Goal: Task Accomplishment & Management: Manage account settings

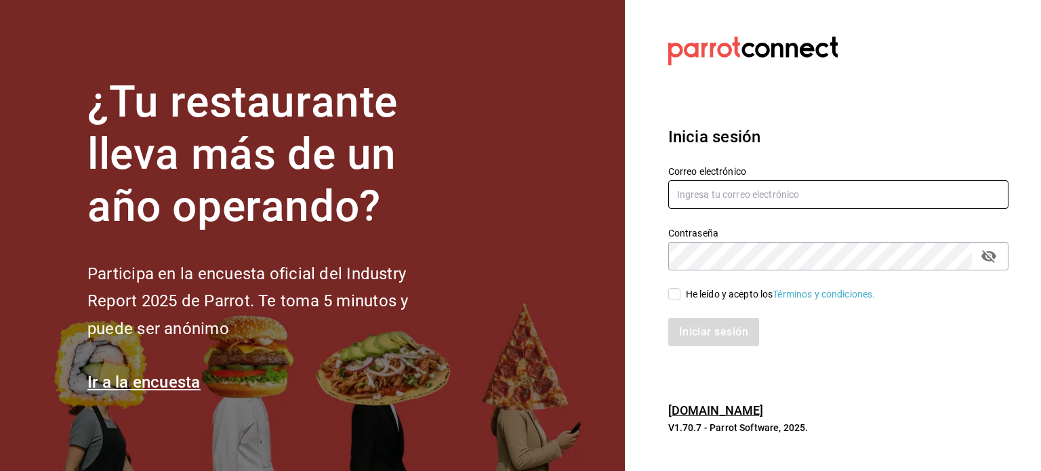
type input "angel.ramos.0386@gmail.com"
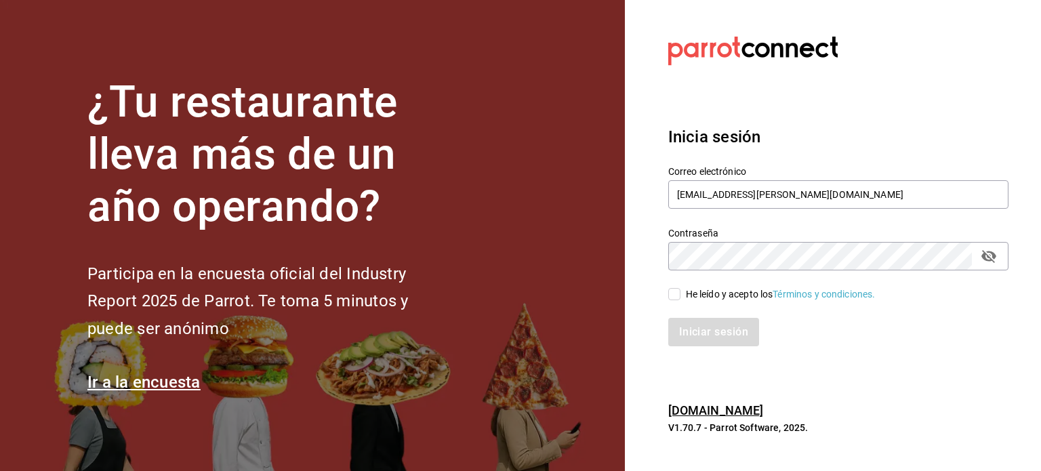
click at [686, 295] on div "He leído y acepto los Términos y condiciones." at bounding box center [781, 294] width 190 height 14
click at [680, 295] on input "He leído y acepto los Términos y condiciones." at bounding box center [674, 294] width 12 height 12
checkbox input "true"
click at [694, 327] on button "Iniciar sesión" at bounding box center [714, 332] width 92 height 28
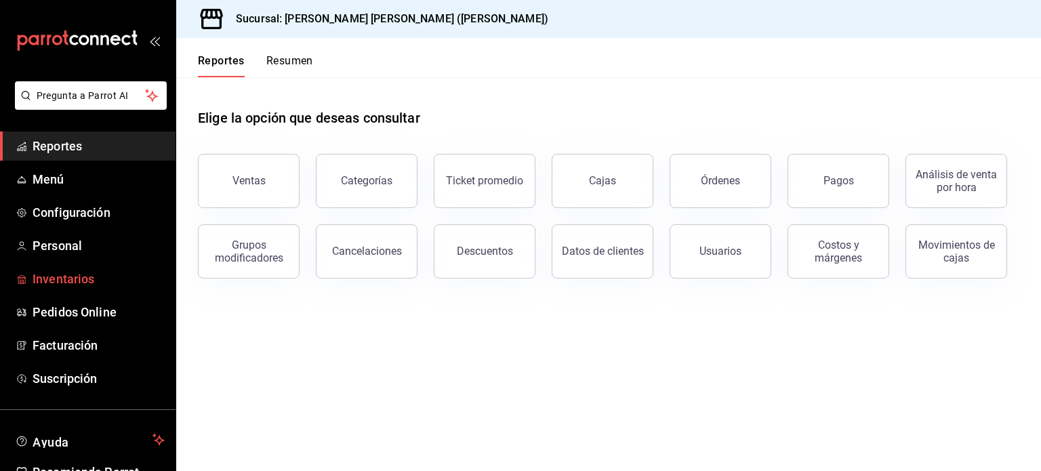
click at [80, 278] on span "Inventarios" at bounding box center [99, 279] width 132 height 18
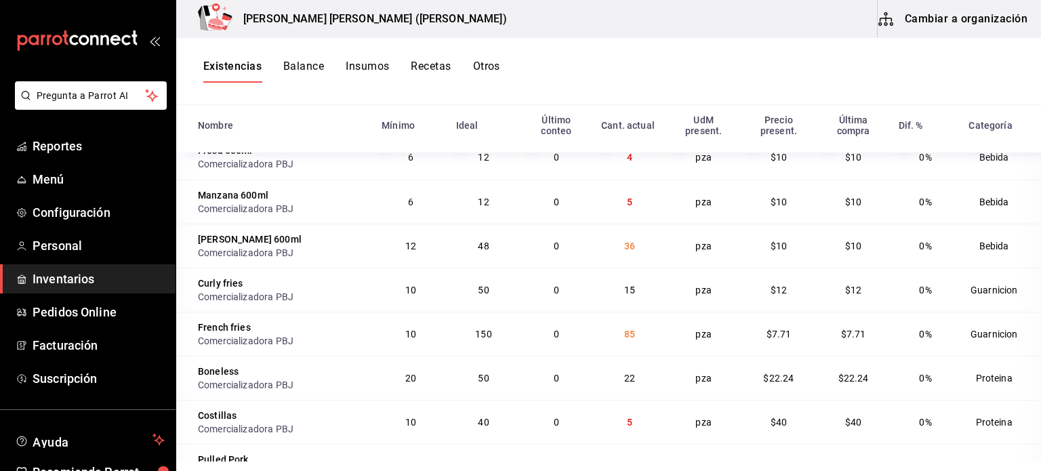
scroll to position [655, 0]
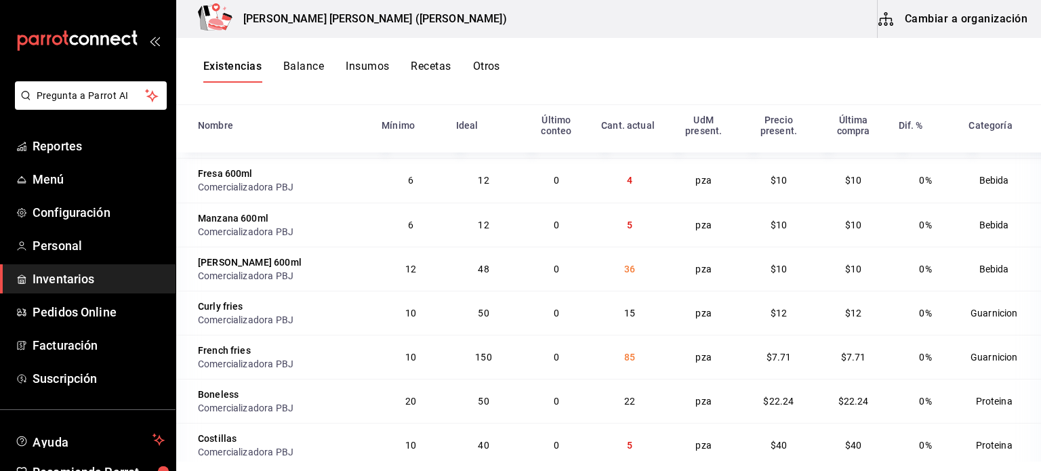
click at [491, 64] on button "Otros" at bounding box center [486, 71] width 27 height 23
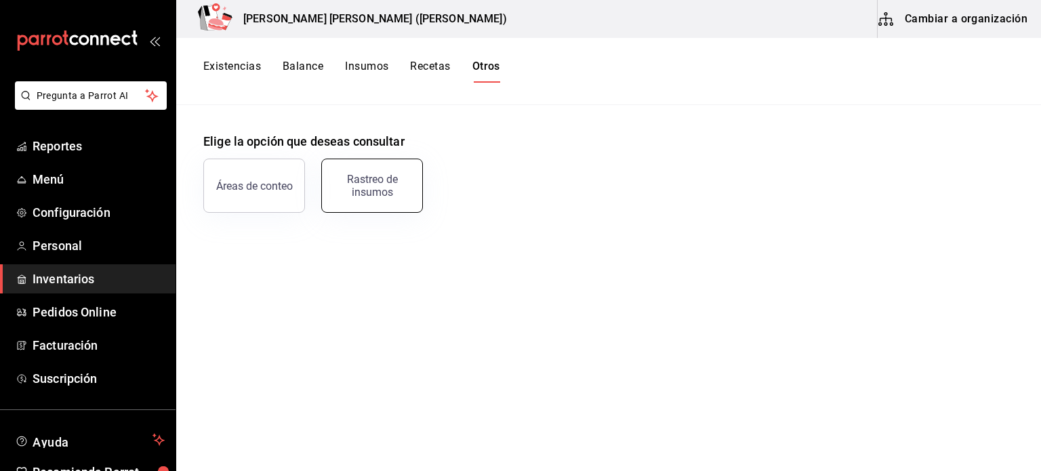
click at [355, 201] on button "Rastreo de insumos" at bounding box center [372, 186] width 102 height 54
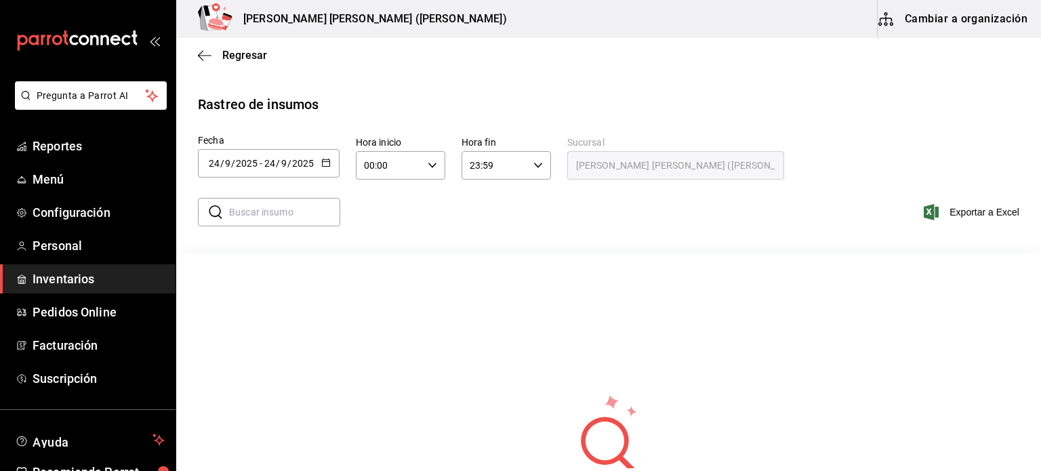
click at [328, 161] on \(Stroke\) "button" at bounding box center [325, 161] width 7 height 1
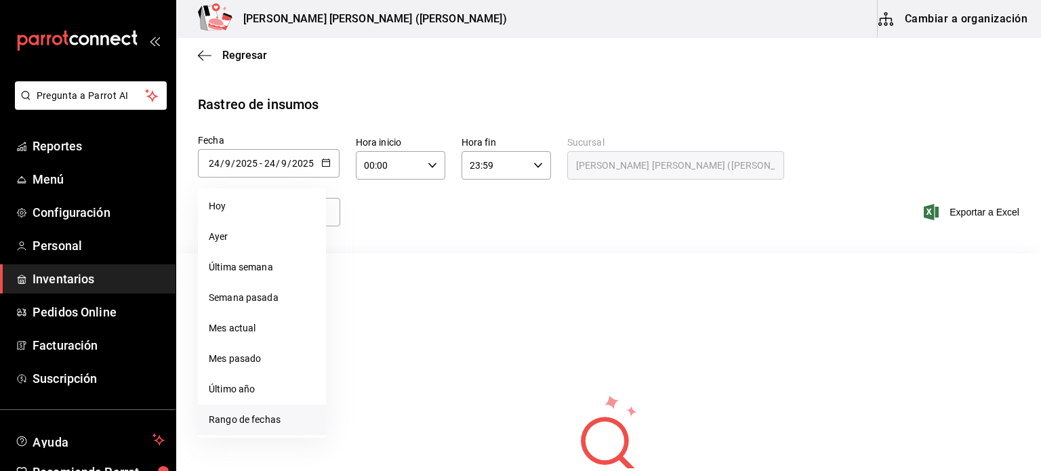
click at [249, 414] on li "Rango de fechas" at bounding box center [262, 420] width 128 height 30
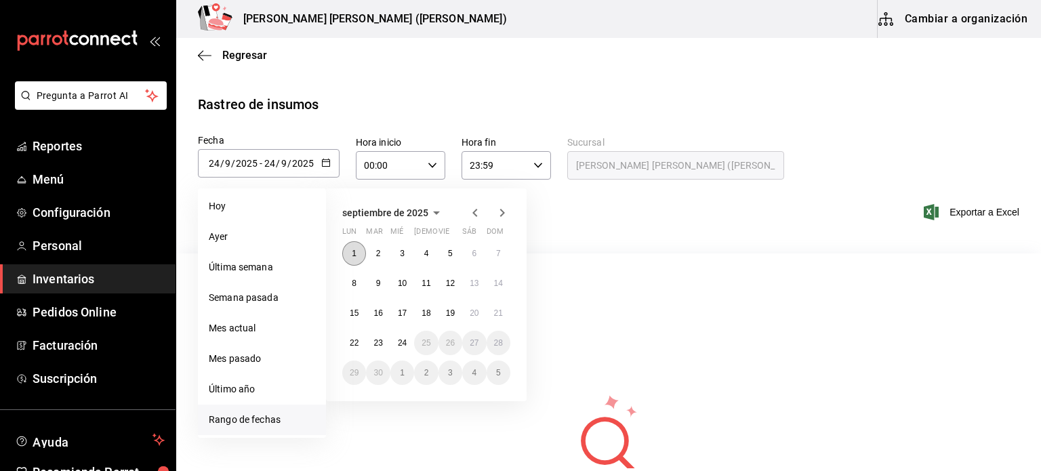
click at [355, 257] on abbr "1" at bounding box center [354, 253] width 5 height 9
click at [404, 254] on abbr "3" at bounding box center [402, 253] width 5 height 9
type input "[DATE]"
type input "1"
type input "[DATE]"
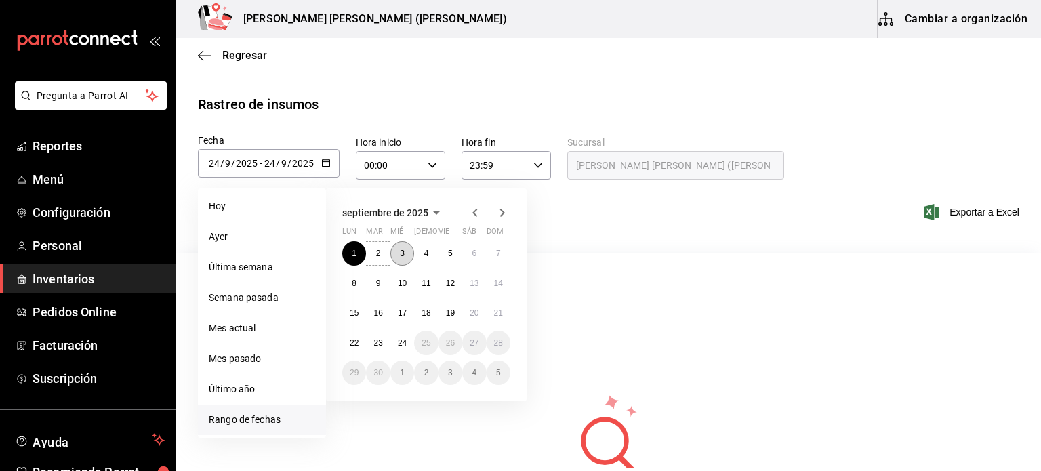
type input "3"
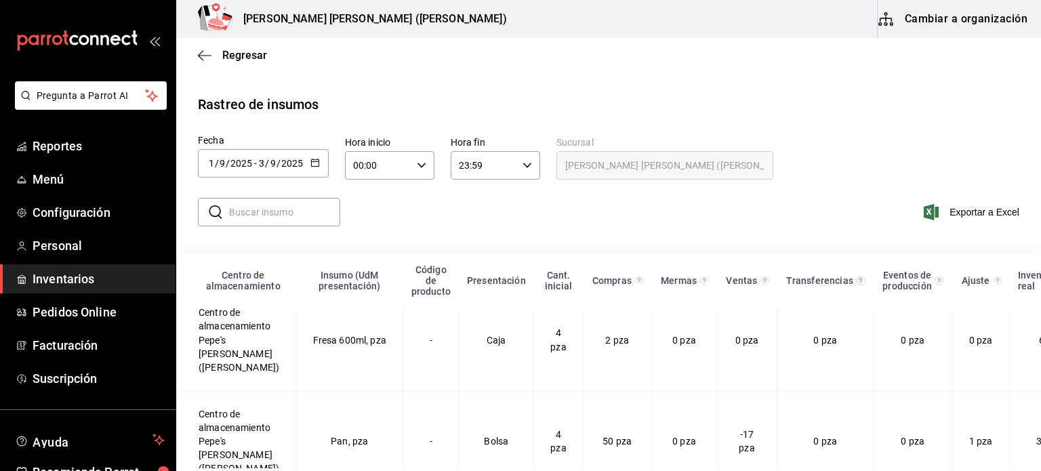
scroll to position [638, 0]
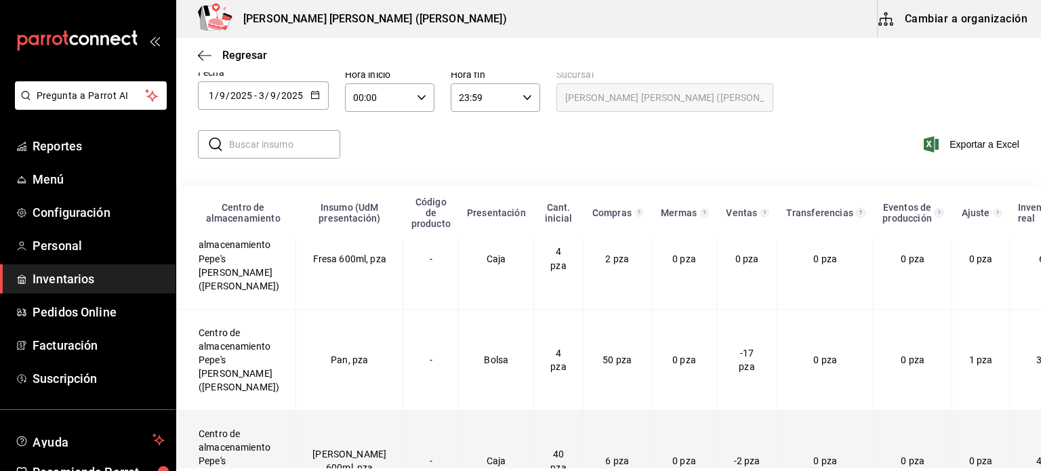
click at [350, 410] on td "[PERSON_NAME] 600ml, pza" at bounding box center [349, 460] width 107 height 101
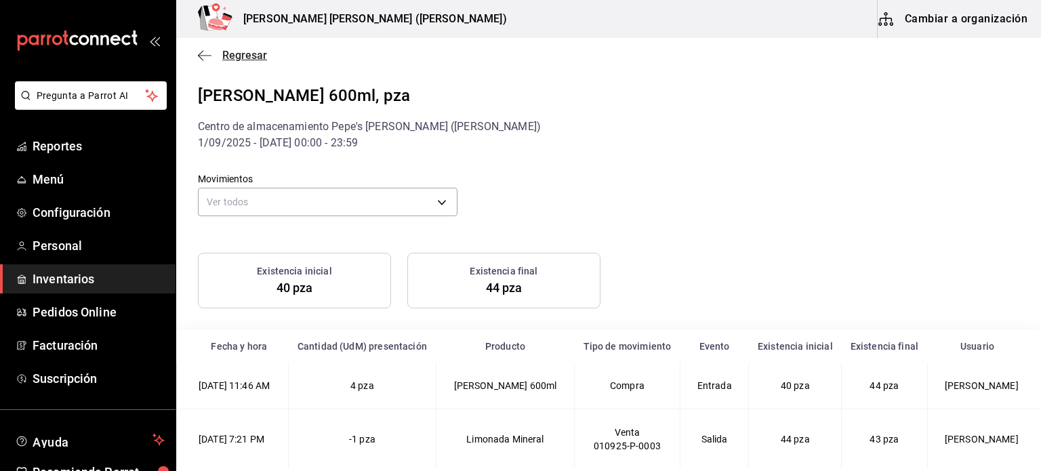
click at [228, 54] on span "Regresar" at bounding box center [244, 55] width 45 height 13
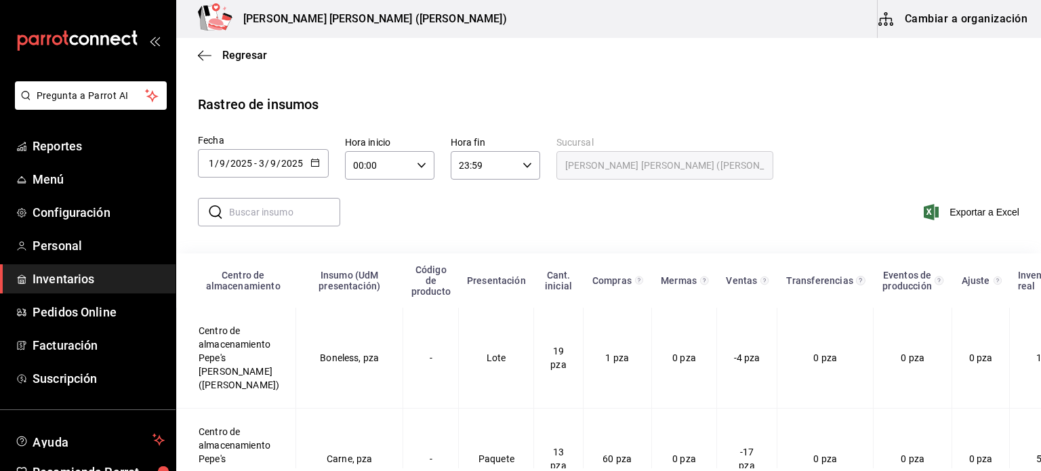
click at [306, 167] on div "[DATE] [DATE] - [DATE] [DATE]" at bounding box center [263, 163] width 131 height 28
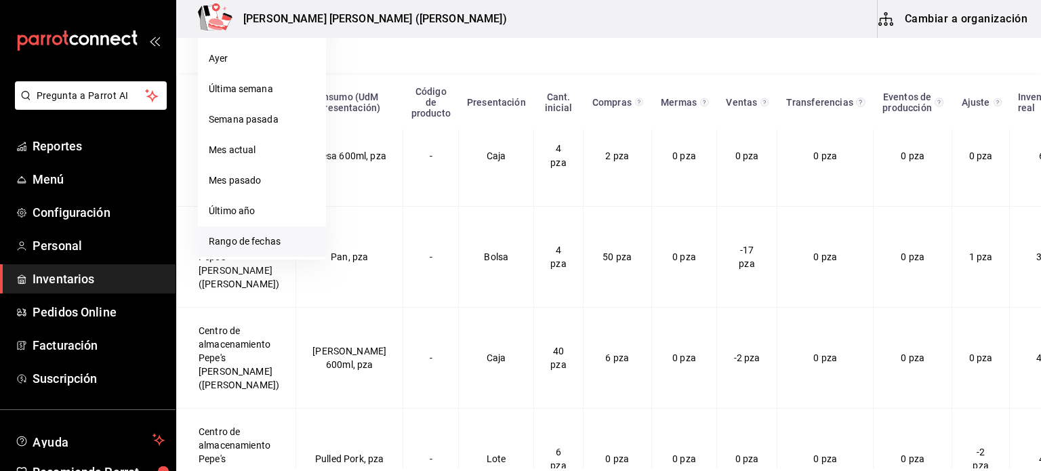
scroll to position [638, 0]
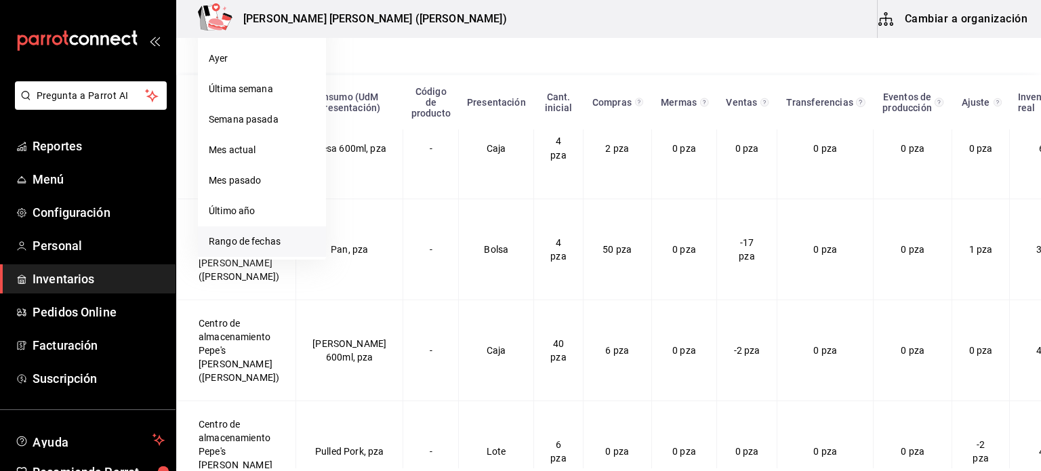
click at [258, 241] on li "Rango de fechas" at bounding box center [262, 241] width 128 height 30
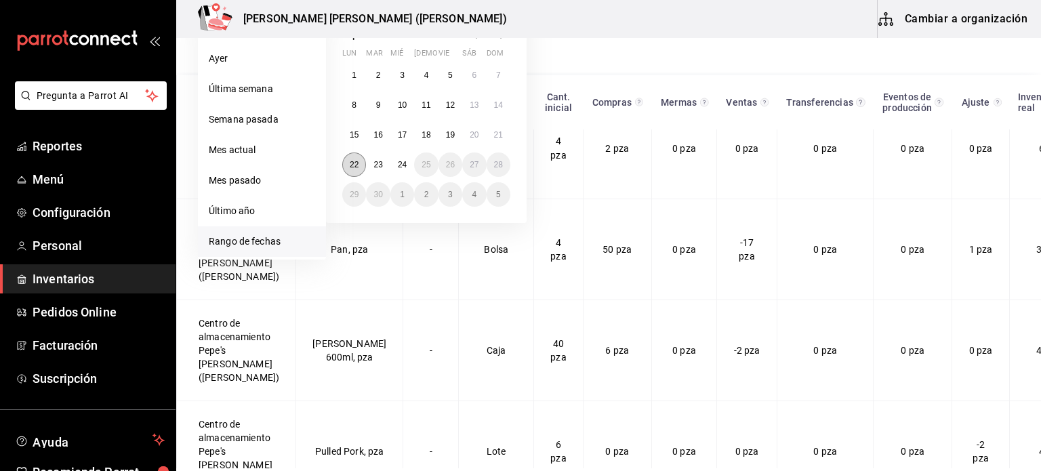
click at [351, 165] on abbr "22" at bounding box center [354, 164] width 9 height 9
click at [404, 163] on abbr "24" at bounding box center [402, 164] width 9 height 9
type input "[DATE]"
type input "22"
type input "[DATE]"
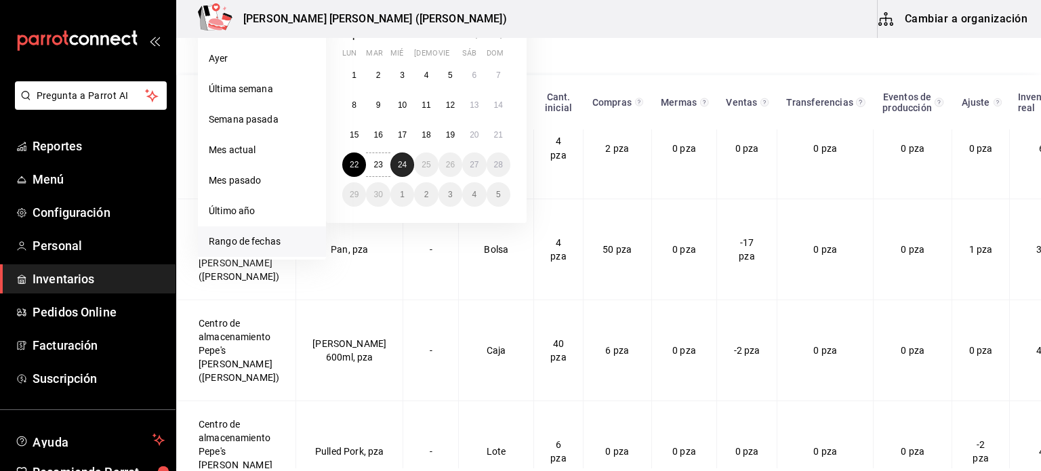
type input "24"
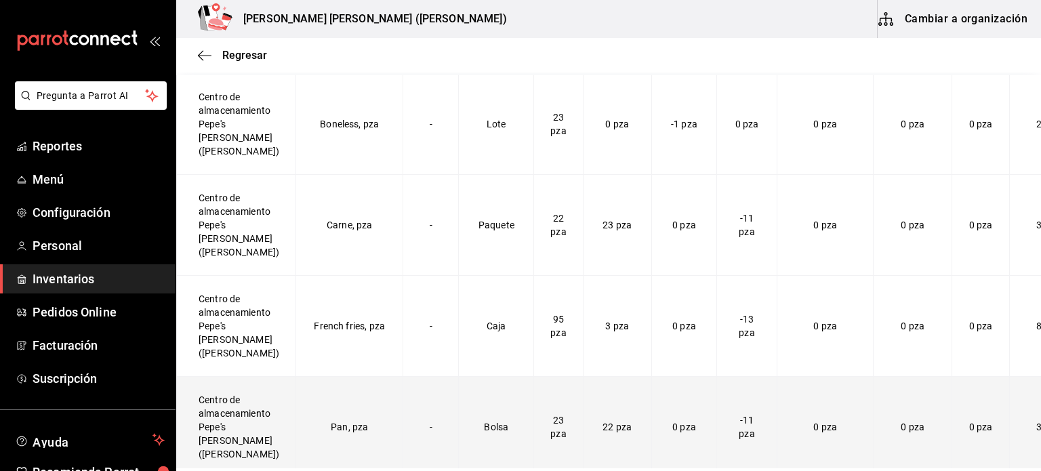
scroll to position [114, 0]
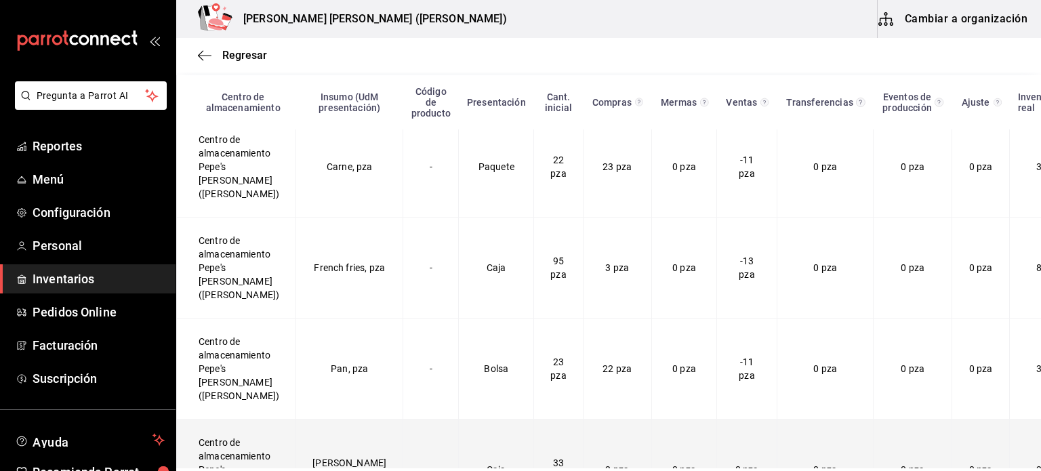
click at [312, 419] on td "[PERSON_NAME] 600ml, pza" at bounding box center [349, 469] width 107 height 101
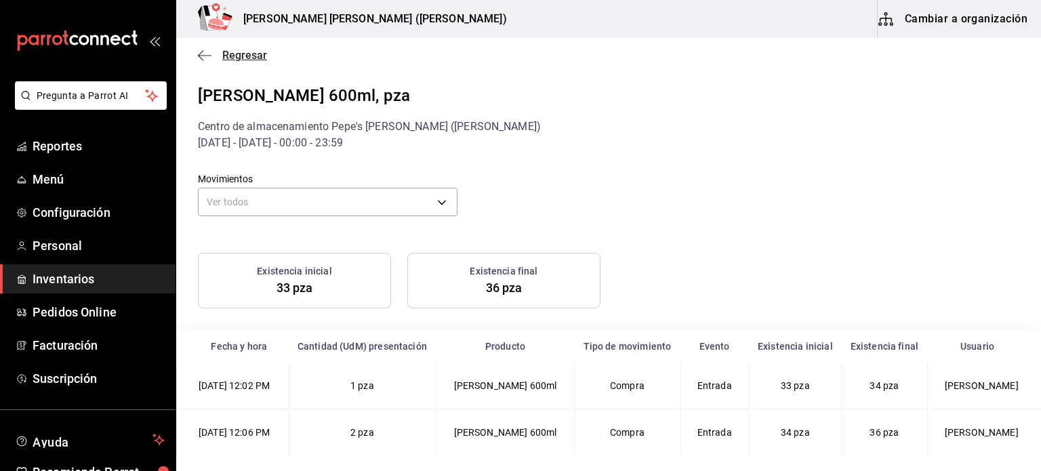
click at [241, 59] on span "Regresar" at bounding box center [244, 55] width 45 height 13
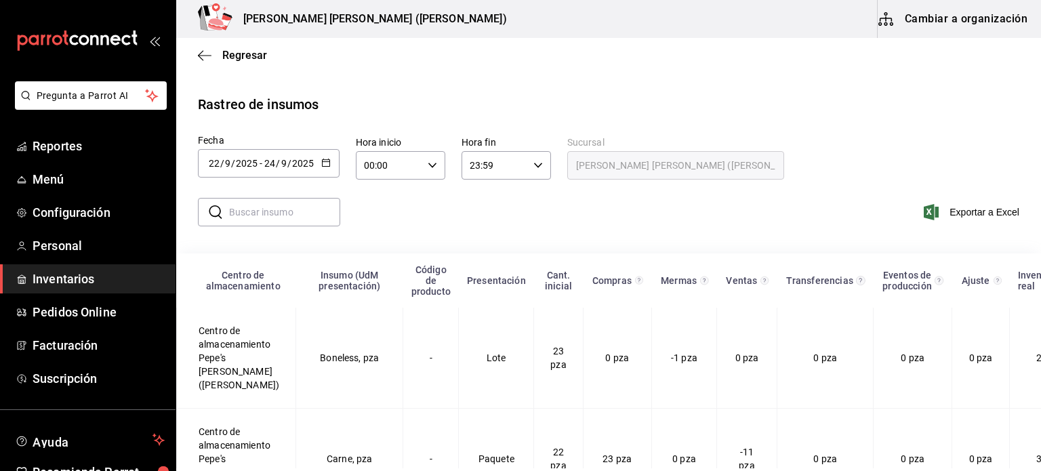
click at [70, 280] on span "Inventarios" at bounding box center [99, 279] width 132 height 18
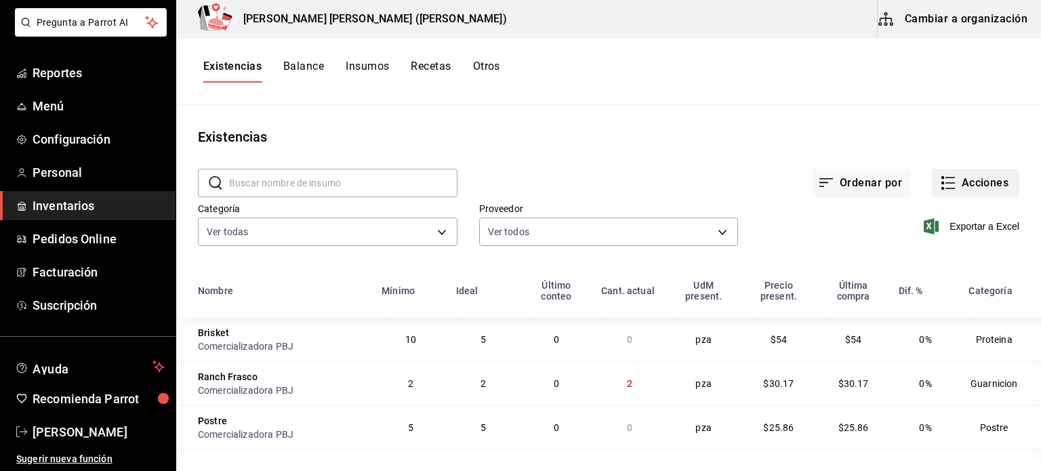
click at [955, 190] on button "Acciones" at bounding box center [975, 183] width 87 height 28
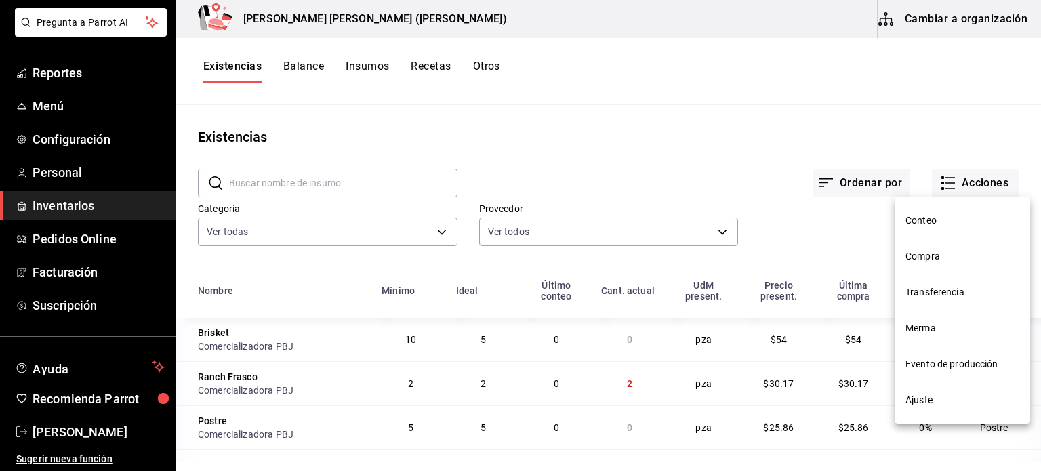
click at [936, 332] on span "Merma" at bounding box center [962, 328] width 114 height 14
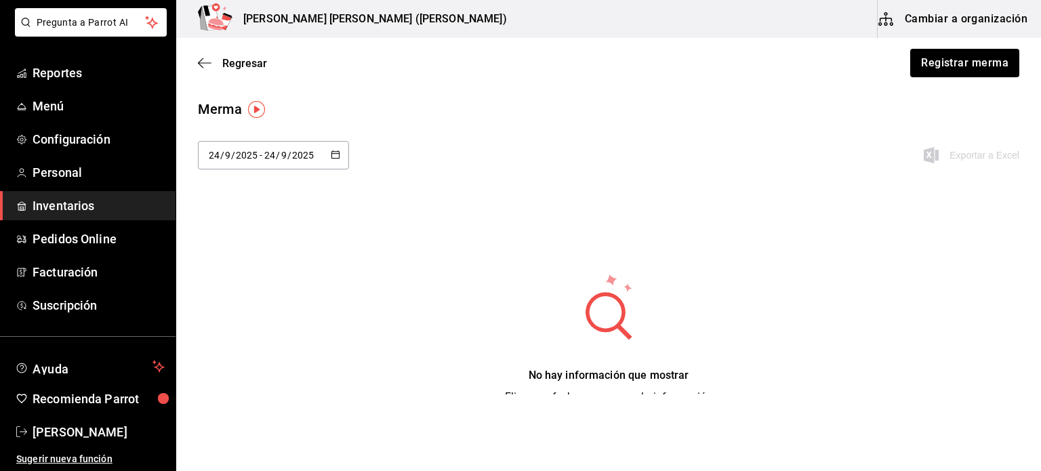
click at [966, 87] on div "Regresar Registrar merma" at bounding box center [608, 63] width 865 height 50
click at [968, 70] on button "Registrar merma" at bounding box center [964, 63] width 110 height 28
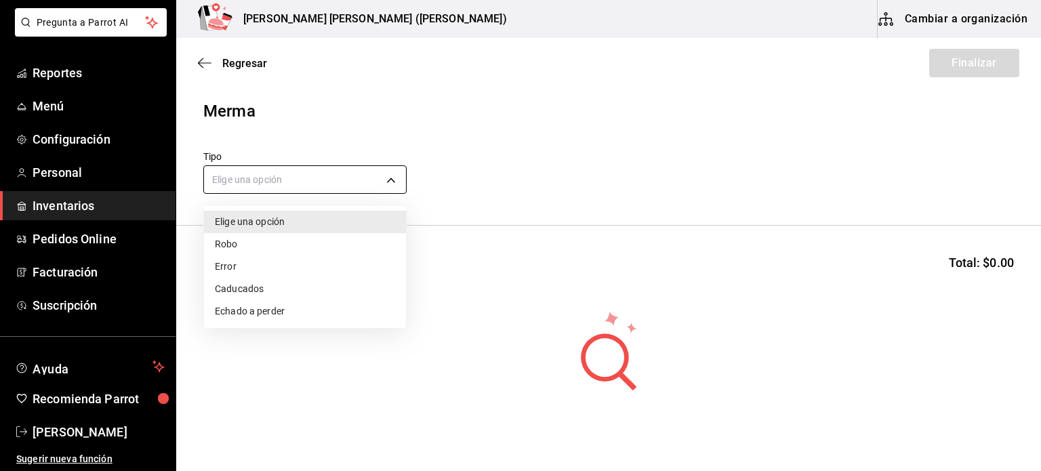
click at [395, 176] on body "Pregunta a Parrot AI Reportes Menú Configuración Personal Inventarios Pedidos O…" at bounding box center [520, 197] width 1041 height 394
drag, startPoint x: 266, startPoint y: 308, endPoint x: 249, endPoint y: 266, distance: 45.6
click at [249, 266] on ul "Elige una opción Robo Error Caducados Echado a perder" at bounding box center [305, 266] width 202 height 123
click at [251, 267] on li "Error" at bounding box center [305, 266] width 202 height 22
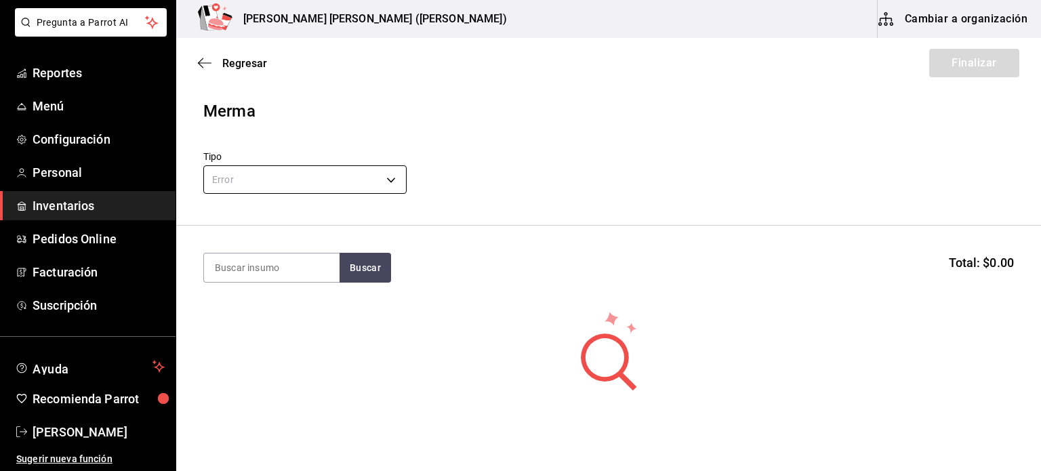
click at [358, 165] on body "Pregunta a Parrot AI Reportes Menú Configuración Personal Inventarios Pedidos O…" at bounding box center [520, 197] width 1041 height 394
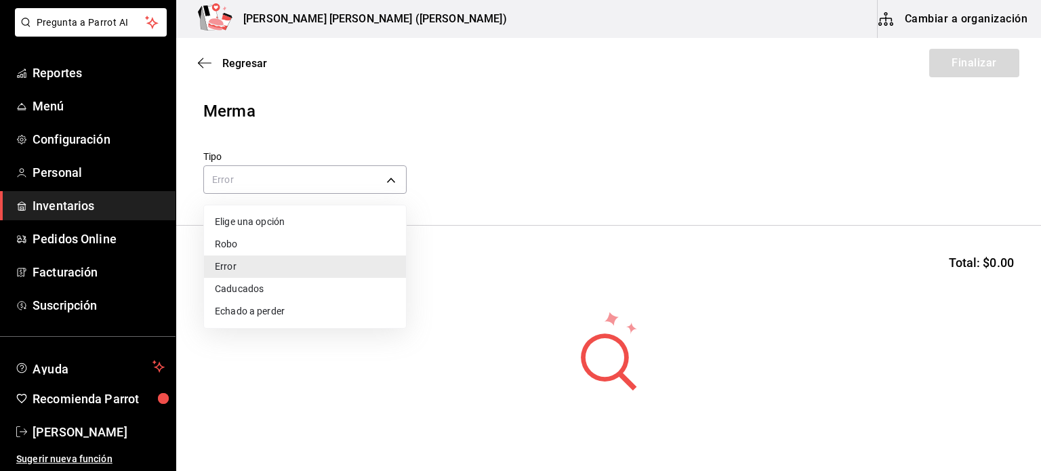
click at [301, 312] on li "Echado a perder" at bounding box center [305, 311] width 202 height 22
type input "SPOILED"
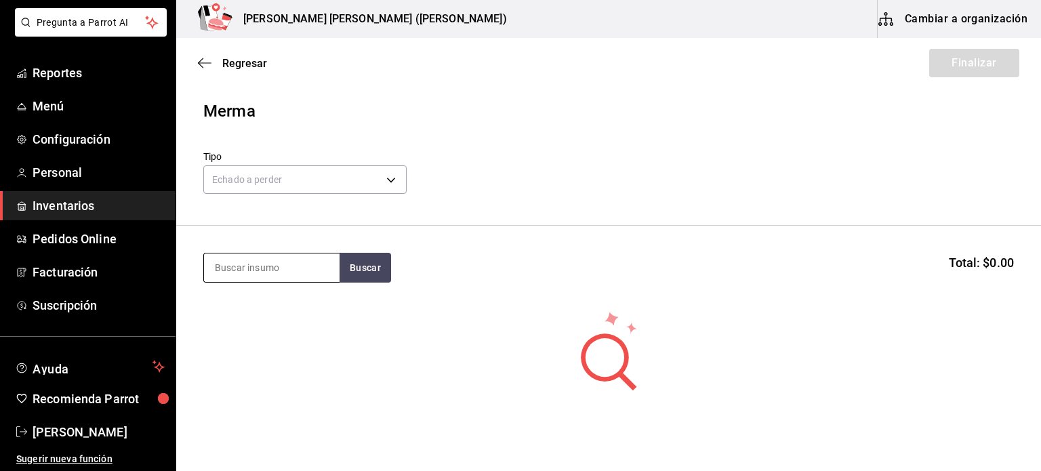
click at [290, 279] on input at bounding box center [272, 267] width 136 height 28
type input "pan"
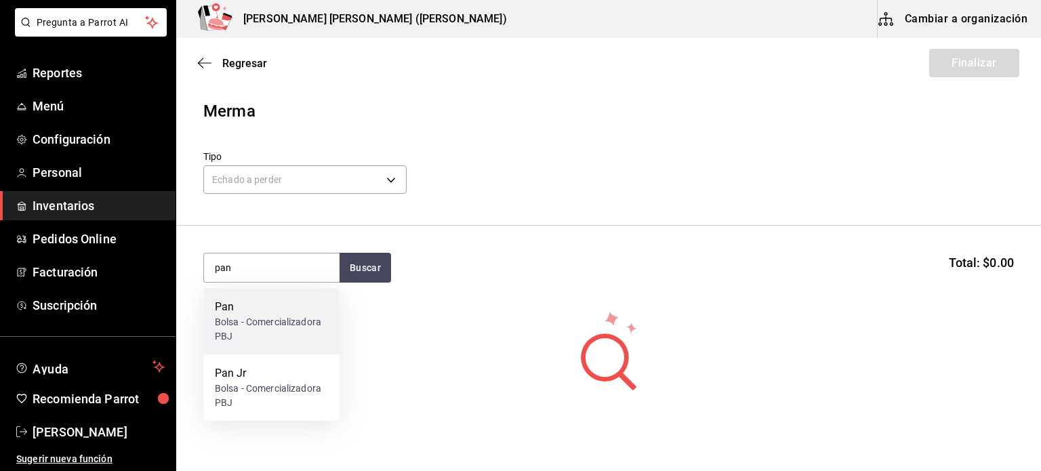
click at [237, 322] on div "Bolsa - Comercializadora PBJ" at bounding box center [272, 329] width 114 height 28
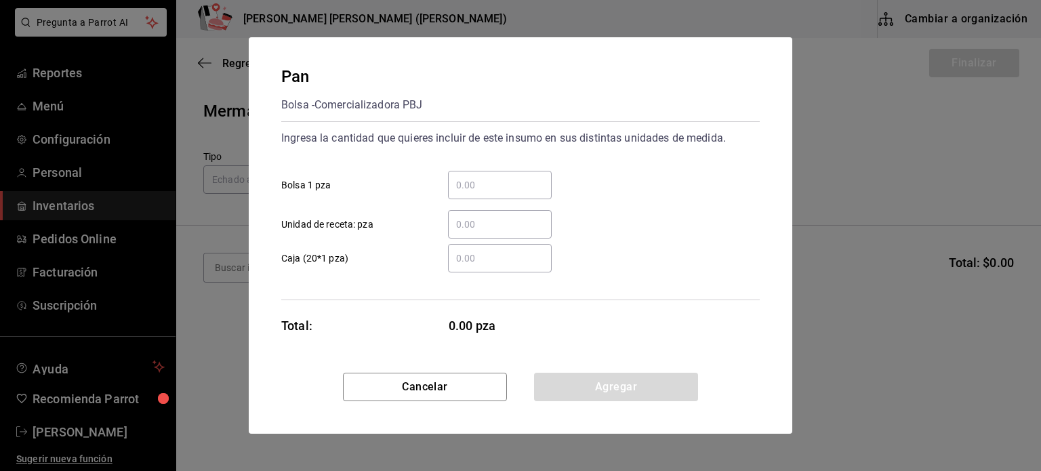
click at [482, 186] on input "​ Bolsa 1 pza" at bounding box center [500, 185] width 104 height 16
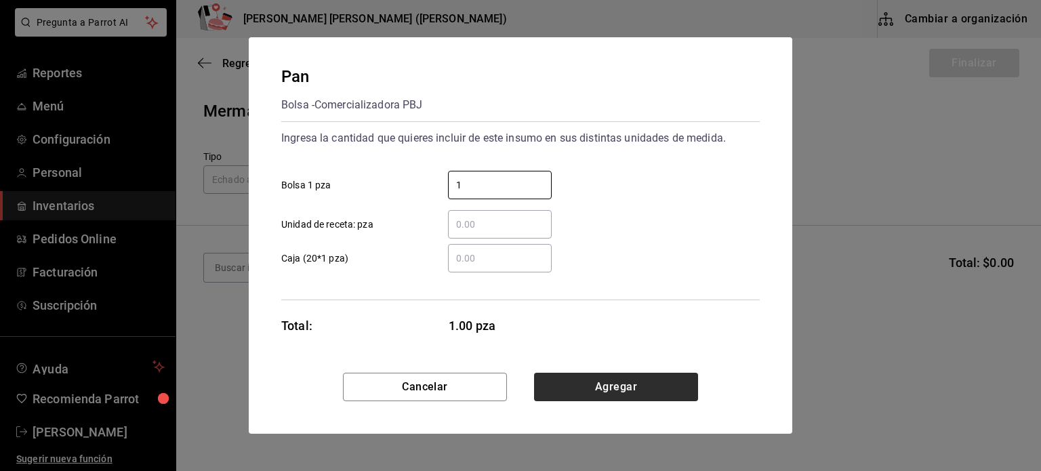
type input "1"
click at [649, 386] on button "Agregar" at bounding box center [616, 387] width 164 height 28
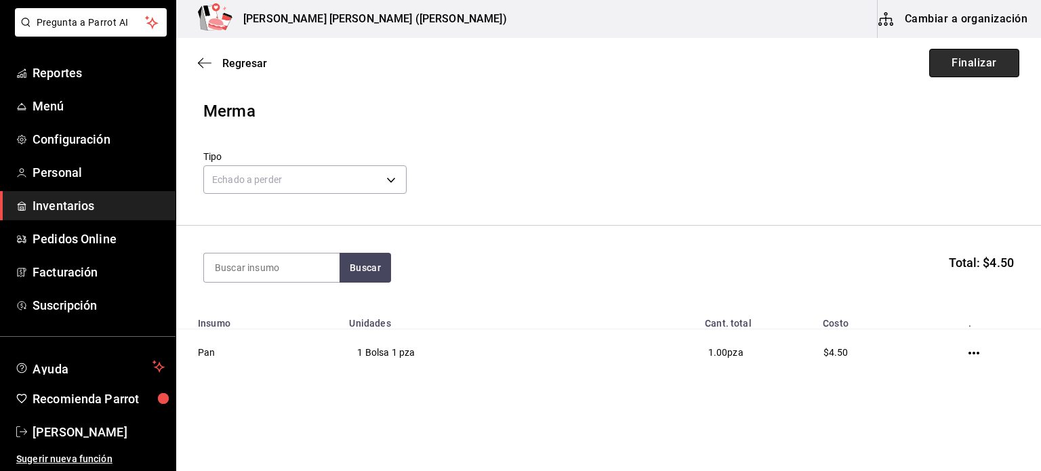
click at [943, 67] on button "Finalizar" at bounding box center [974, 63] width 90 height 28
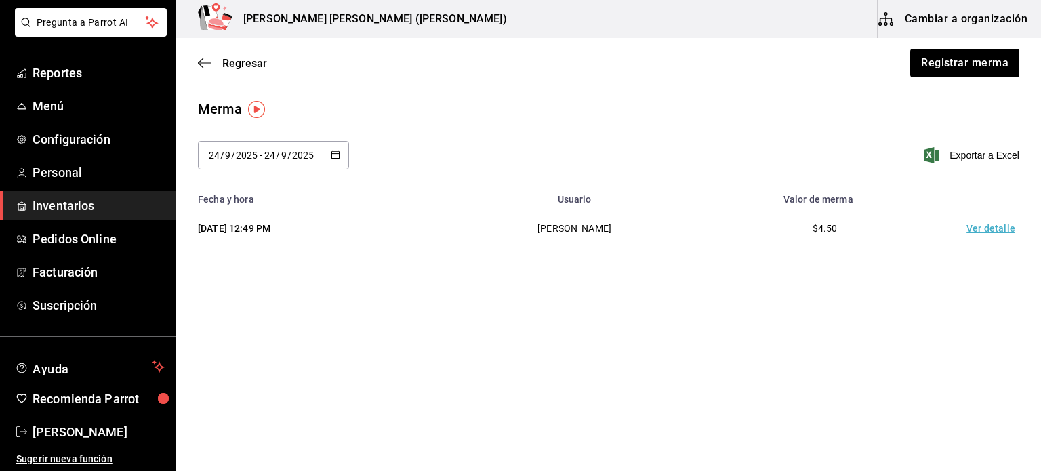
click at [85, 207] on span "Inventarios" at bounding box center [99, 206] width 132 height 18
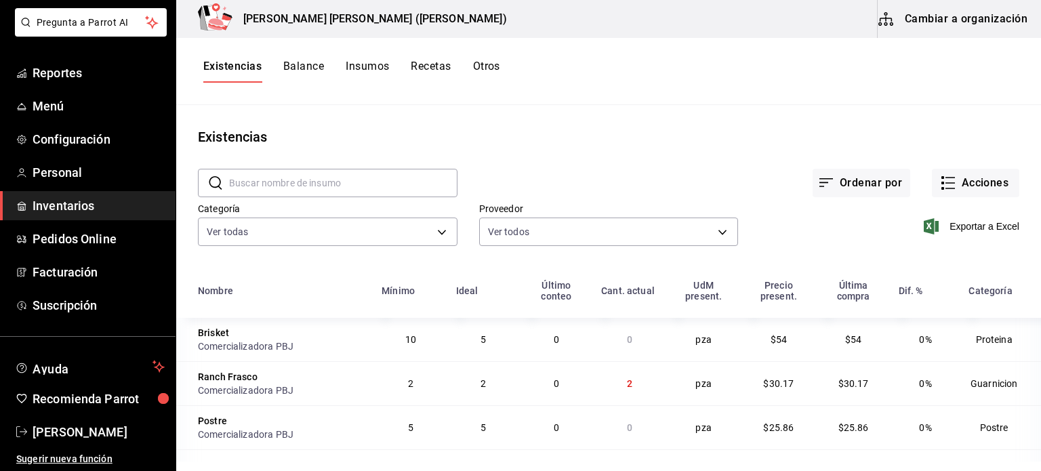
click at [729, 104] on div "Existencias Balance Insumos Recetas Otros" at bounding box center [608, 71] width 865 height 67
